Goal: Check status: Check status

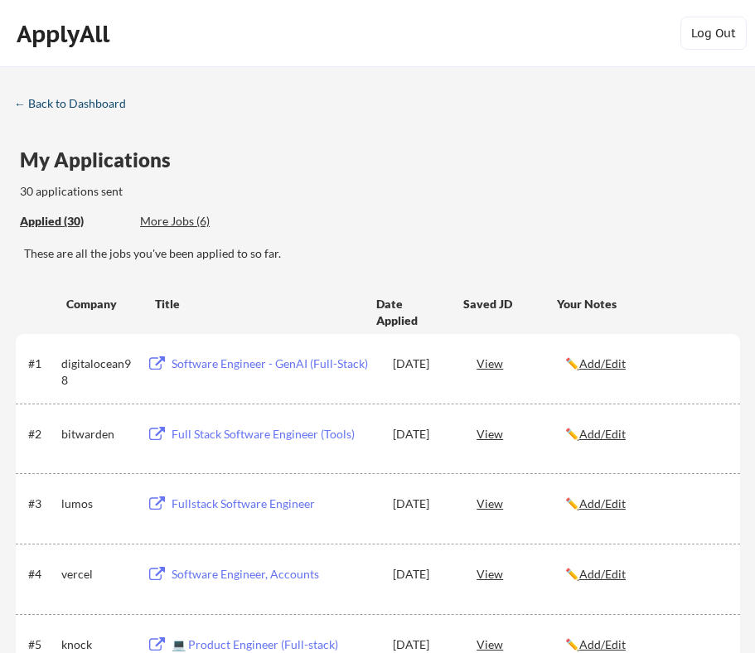
click at [101, 109] on div "← Back to Dashboard" at bounding box center [76, 104] width 124 height 12
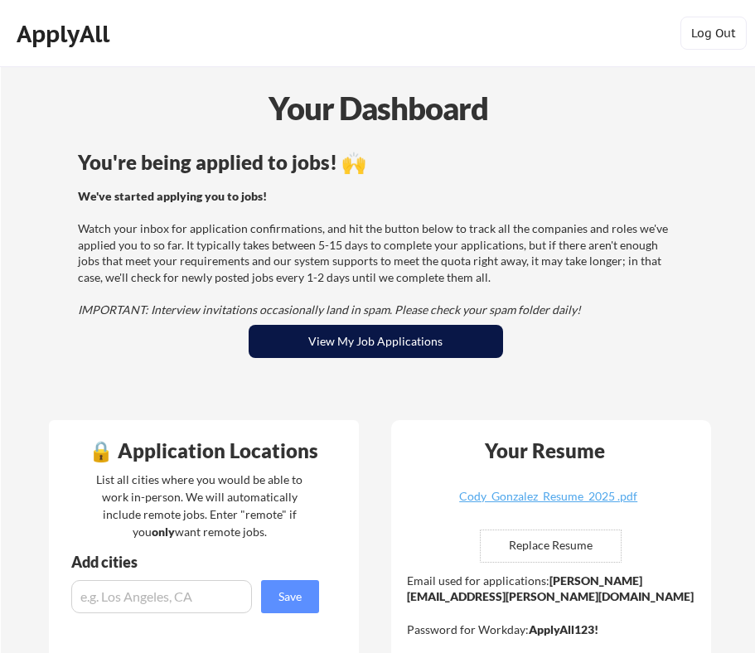
click at [327, 345] on button "View My Job Applications" at bounding box center [376, 341] width 254 height 33
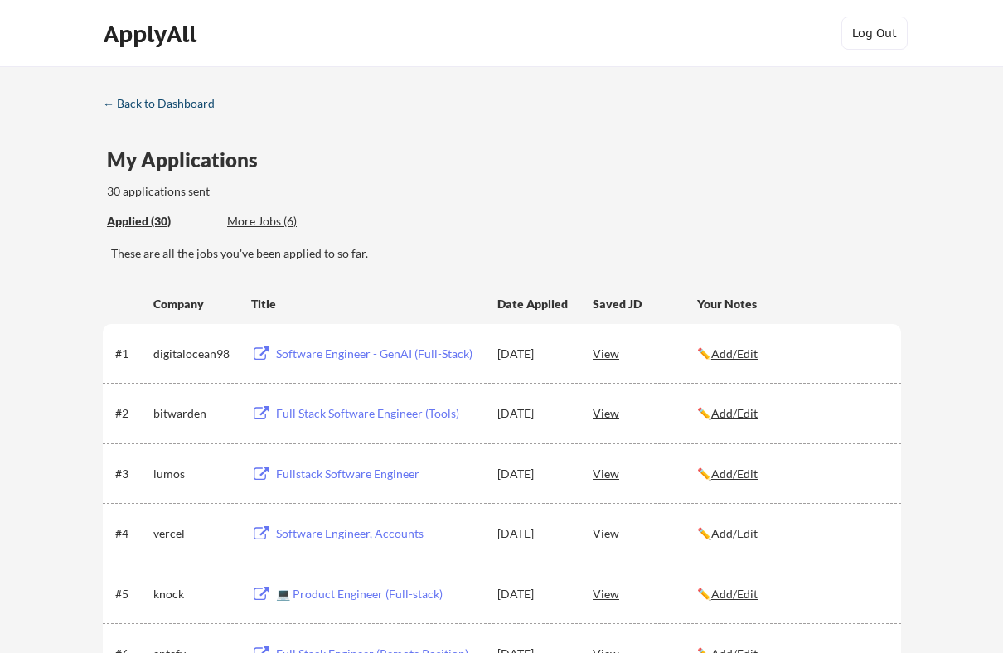
click at [145, 101] on div "← Back to Dashboard" at bounding box center [165, 104] width 124 height 12
